Goal: Task Accomplishment & Management: Manage account settings

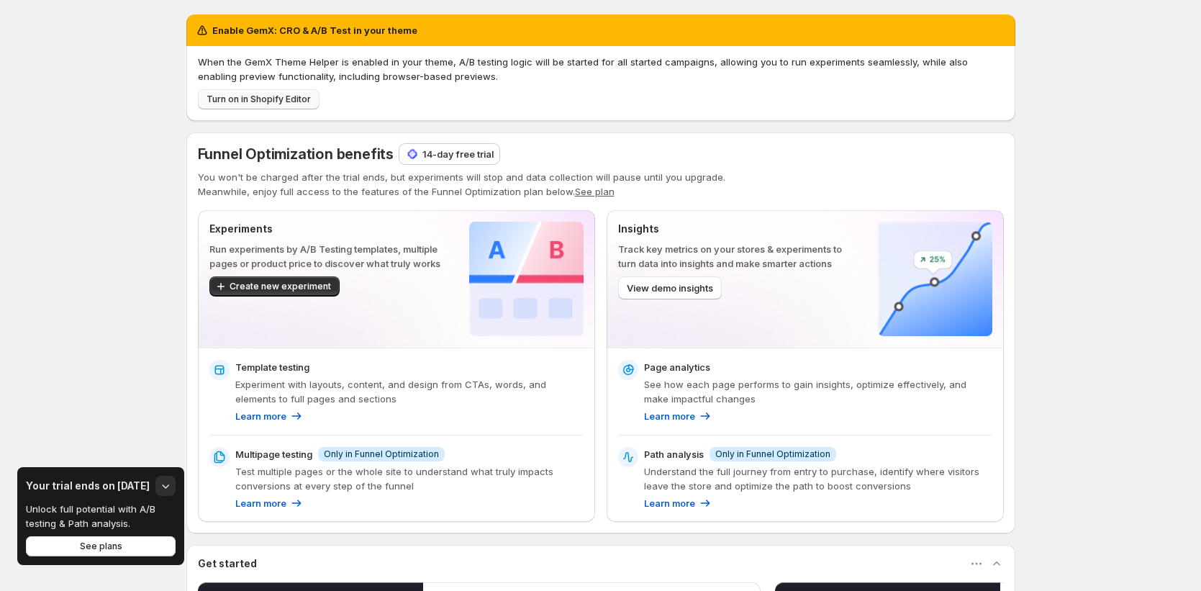
click at [295, 103] on span "Turn on in Shopify Editor" at bounding box center [259, 100] width 104 height 12
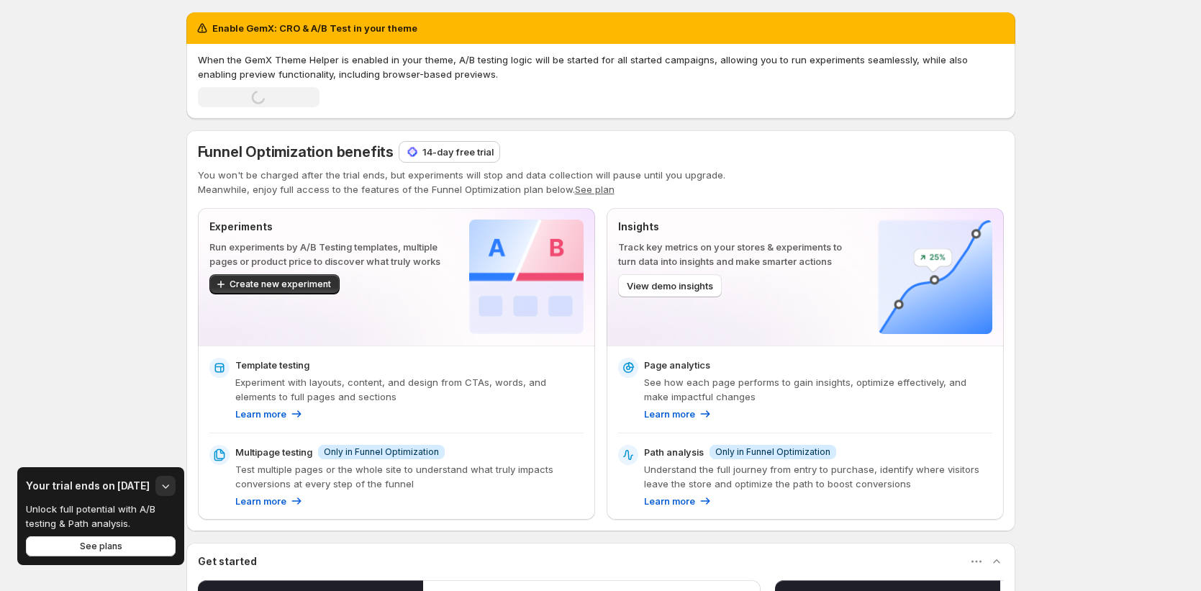
scroll to position [3, 0]
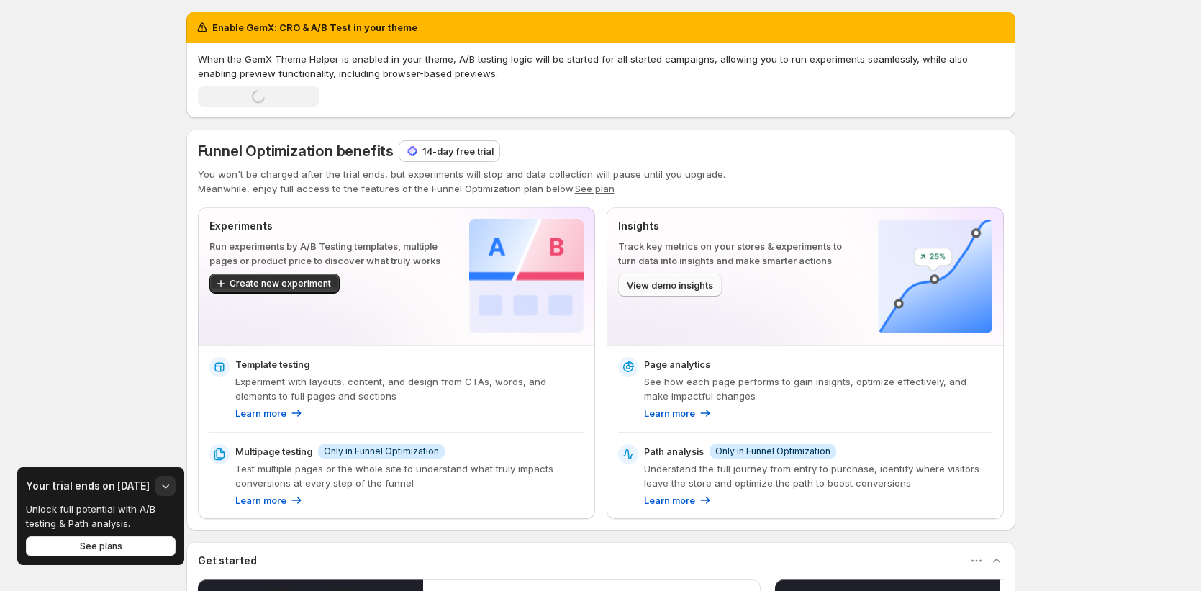
click at [685, 279] on span "View demo insights" at bounding box center [670, 285] width 86 height 14
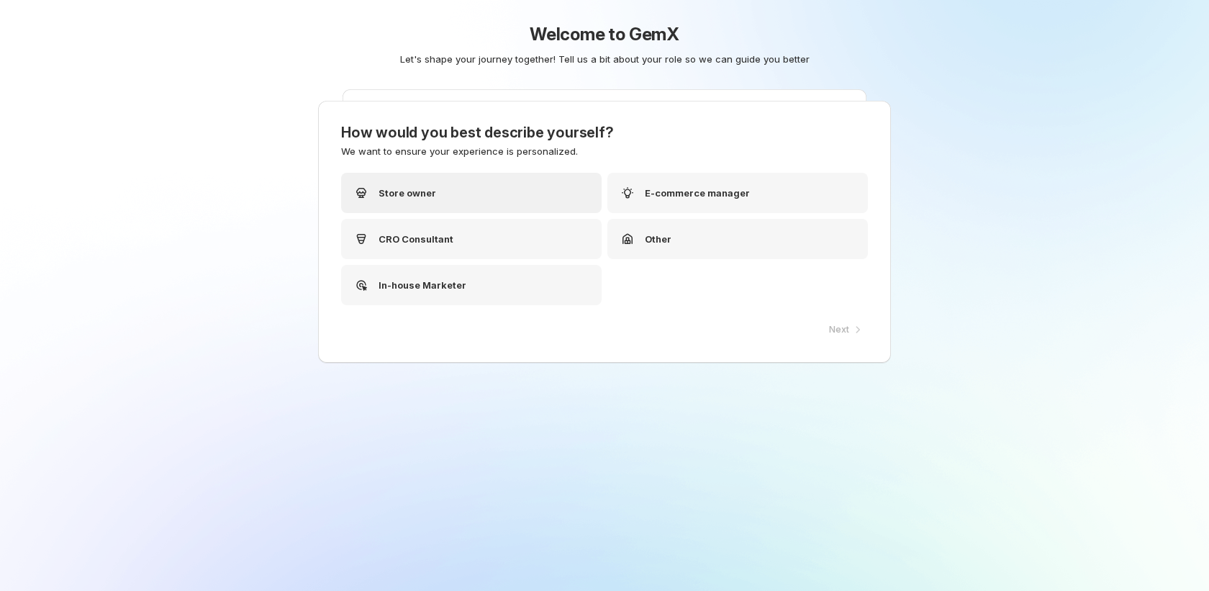
click at [507, 209] on div "Store owner" at bounding box center [471, 193] width 261 height 40
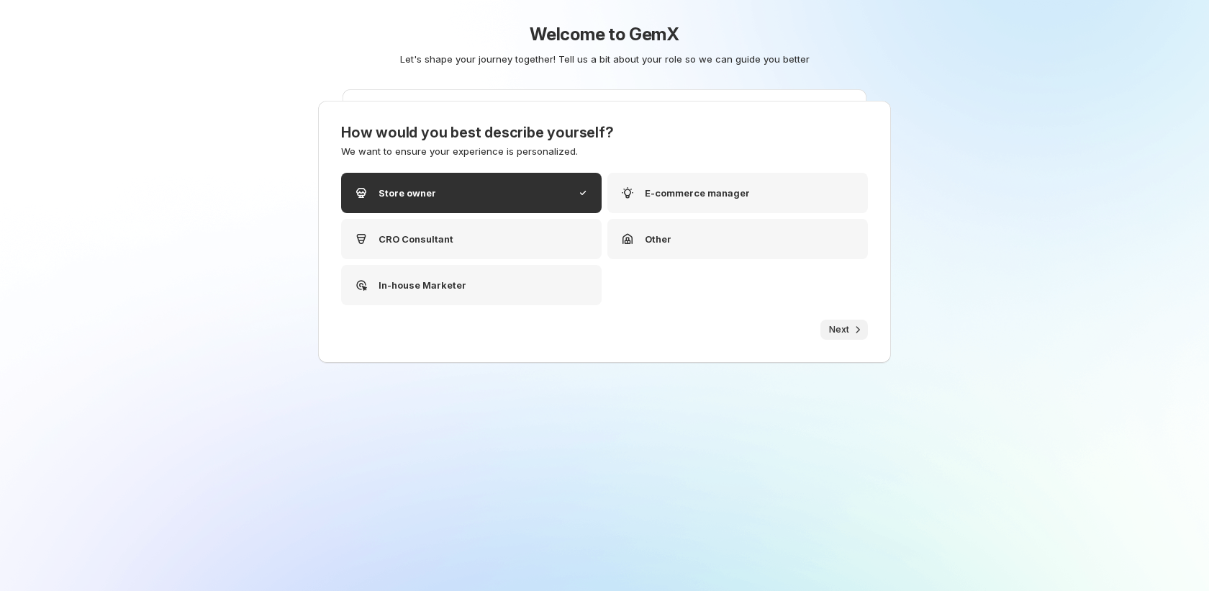
click at [856, 327] on icon "button" at bounding box center [858, 329] width 4 height 6
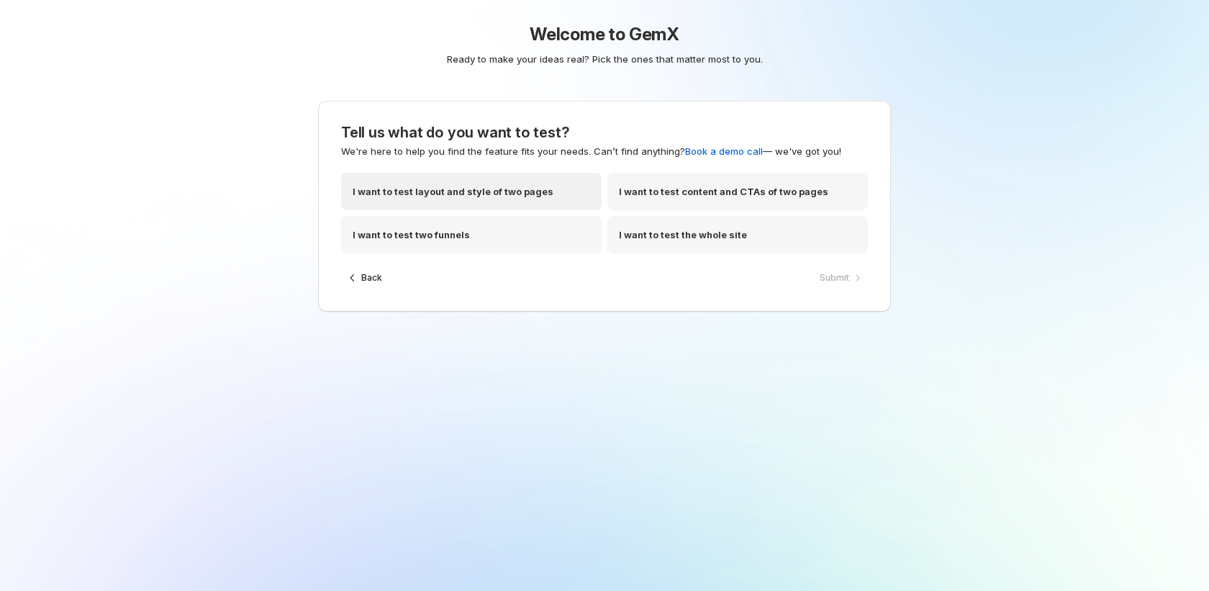
click at [427, 177] on div "I want to test layout and style of two pages" at bounding box center [471, 191] width 261 height 37
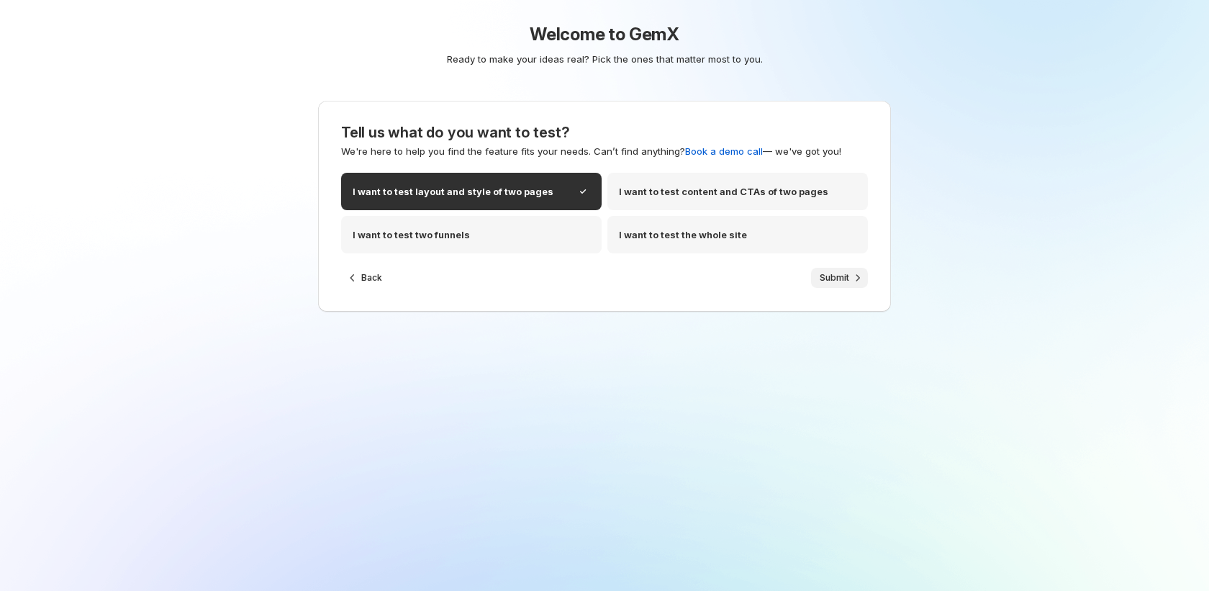
click at [851, 281] on icon "button" at bounding box center [858, 278] width 14 height 14
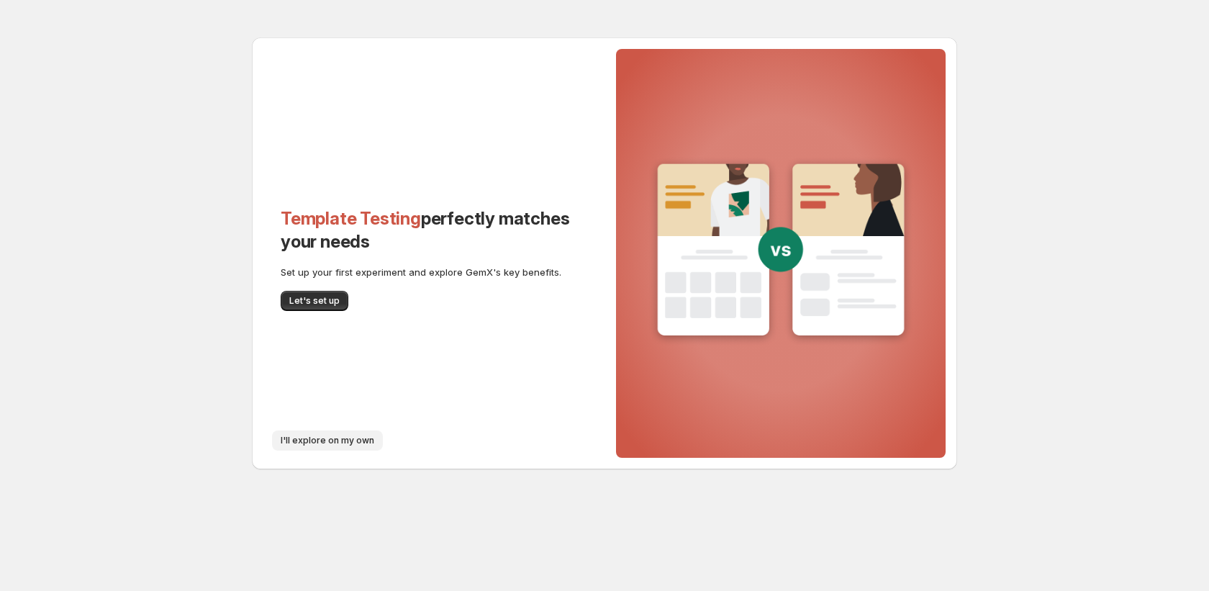
click at [317, 446] on span "I'll explore on my own" at bounding box center [328, 441] width 94 height 12
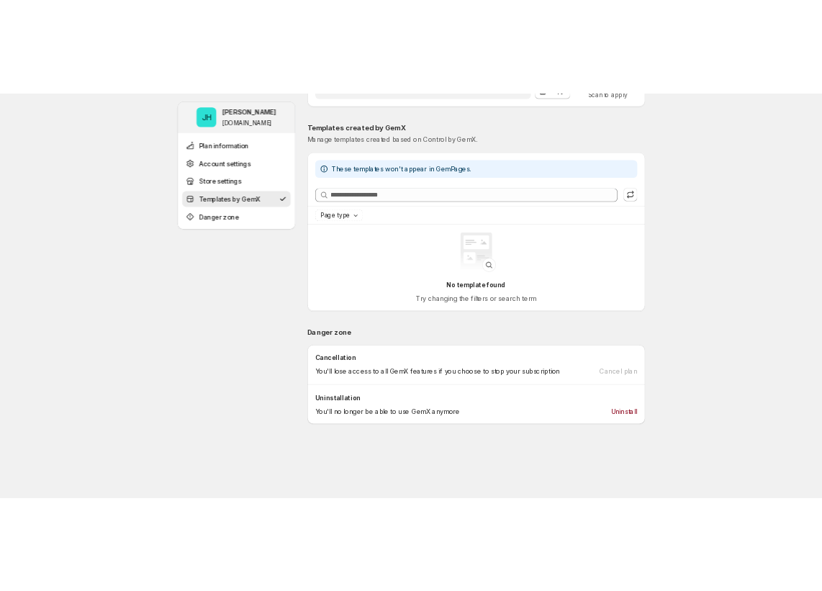
scroll to position [665, 0]
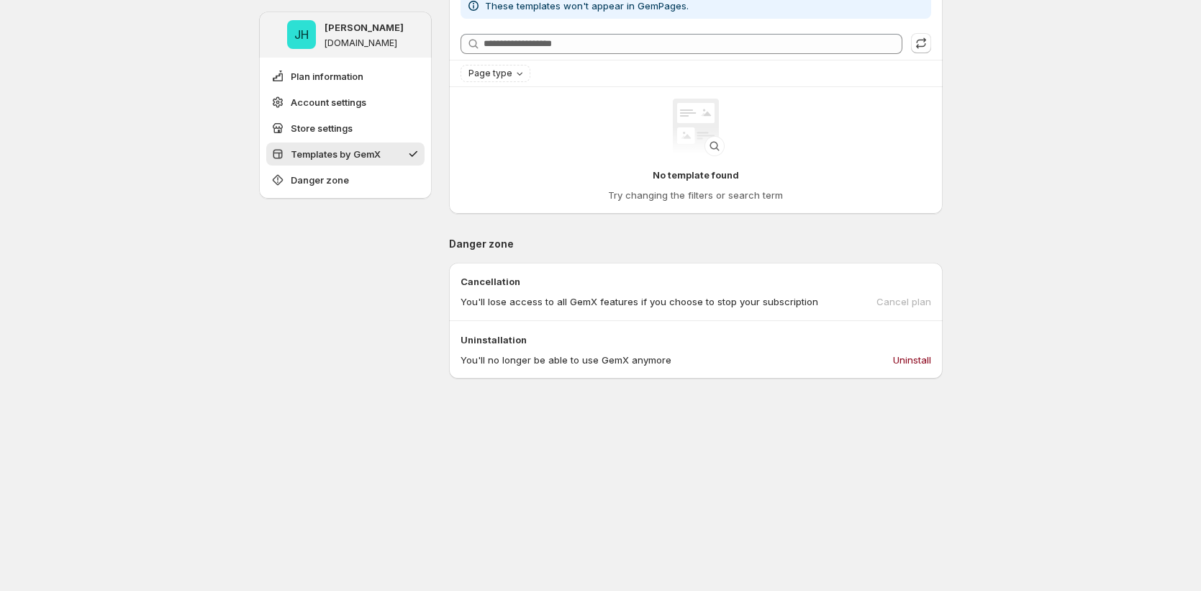
click at [913, 345] on p "Uninstallation" at bounding box center [696, 340] width 471 height 14
click at [915, 362] on span "Uninstall" at bounding box center [912, 360] width 38 height 14
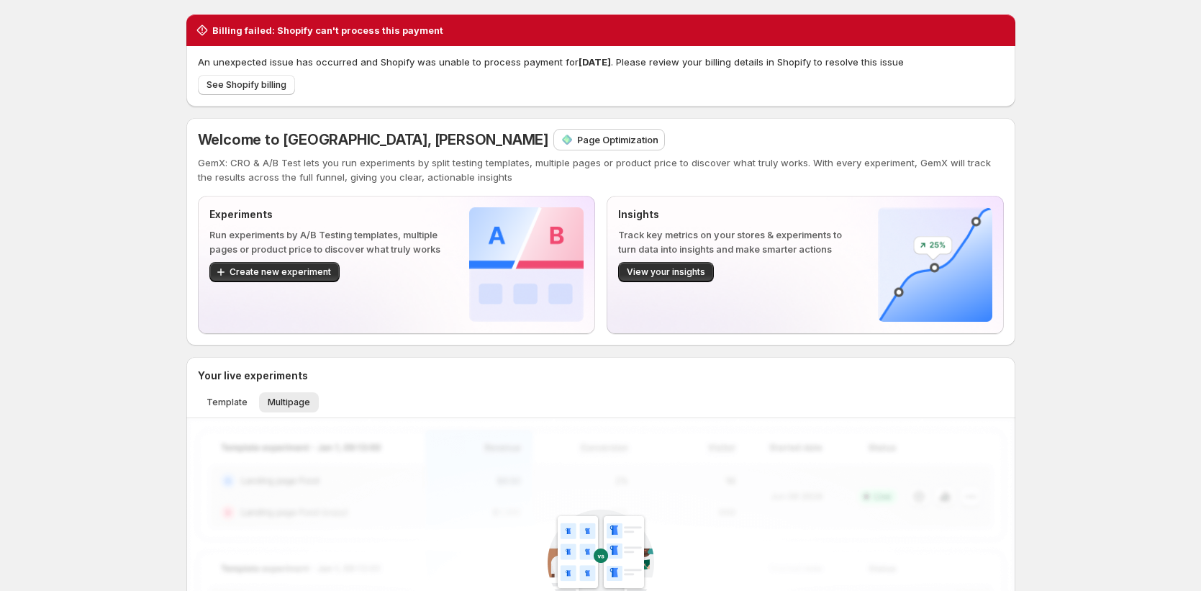
scroll to position [3, 0]
